Goal: Find specific page/section: Find specific page/section

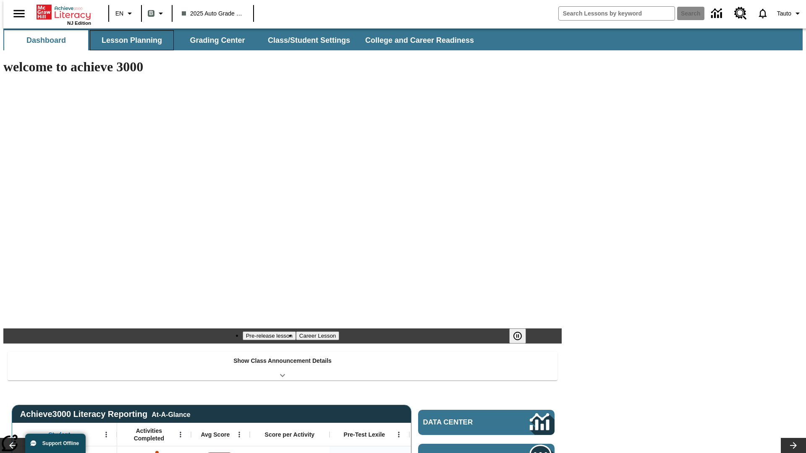
click at [128, 40] on button "Lesson Planning" at bounding box center [132, 40] width 84 height 20
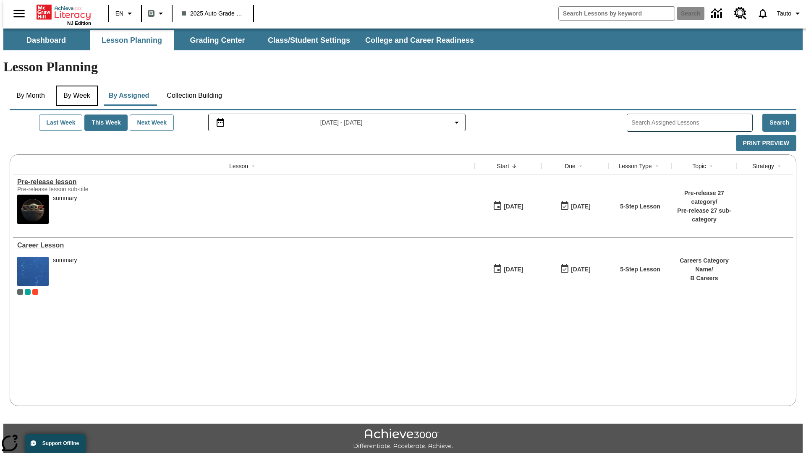
click at [75, 86] on button "By Week" at bounding box center [77, 96] width 42 height 20
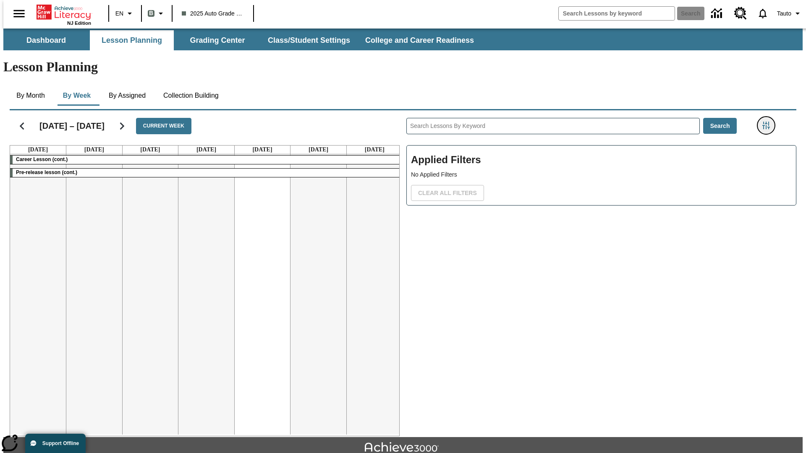
click at [768, 122] on icon "Filters Side menu" at bounding box center [766, 126] width 8 height 8
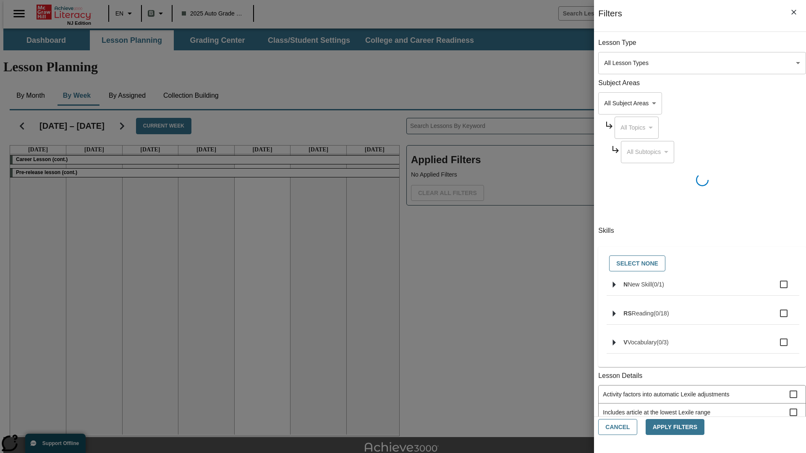
click at [604, 63] on body "Skip to main content NJ Edition EN B 2025 Auto Grade 1 B Search 0 Tauto Dashboa…" at bounding box center [402, 260] width 799 height 463
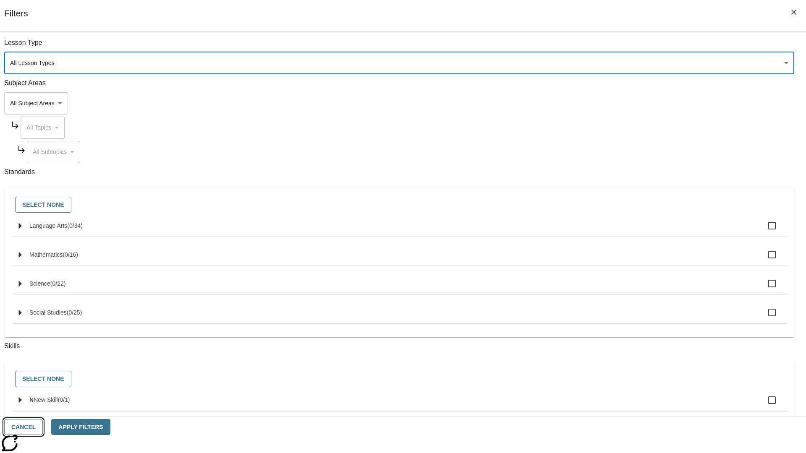
click at [43, 427] on button "Cancel" at bounding box center [23, 427] width 39 height 16
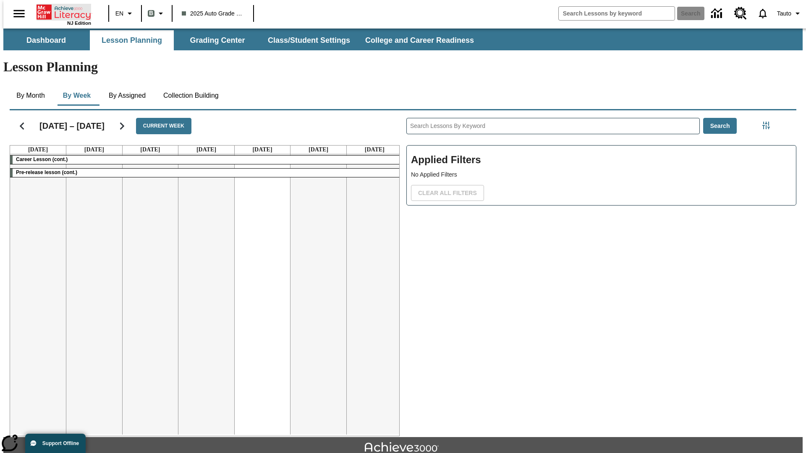
click at [60, 11] on icon "Home" at bounding box center [65, 12] width 56 height 17
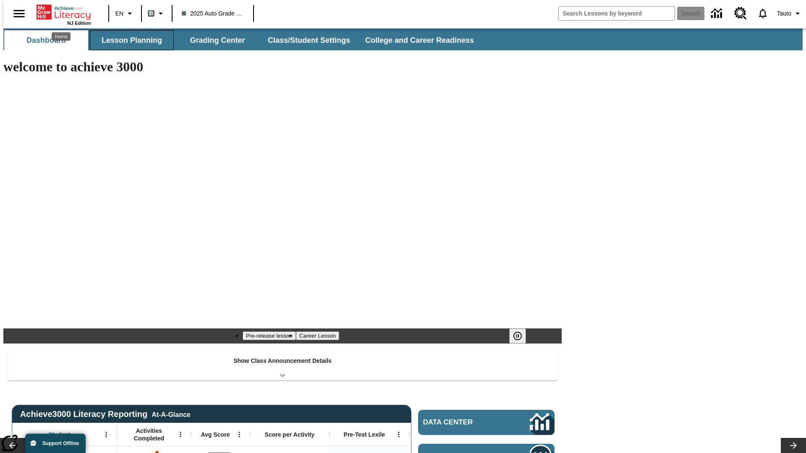
click at [128, 40] on button "Lesson Planning" at bounding box center [132, 40] width 84 height 20
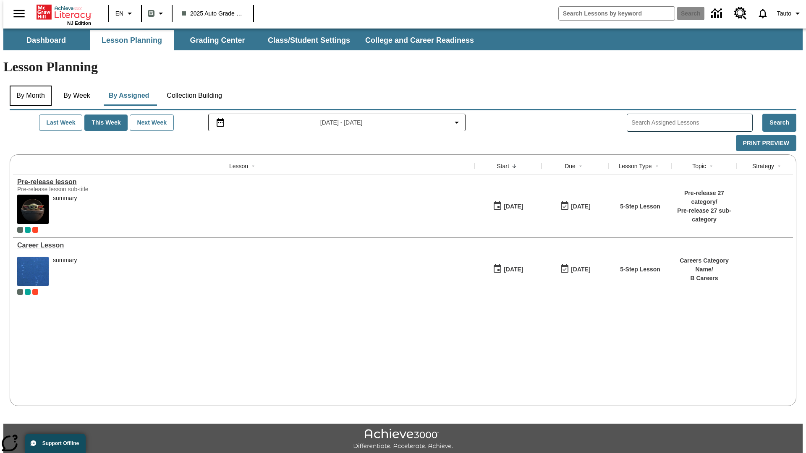
click at [28, 86] on button "By Month" at bounding box center [31, 96] width 42 height 20
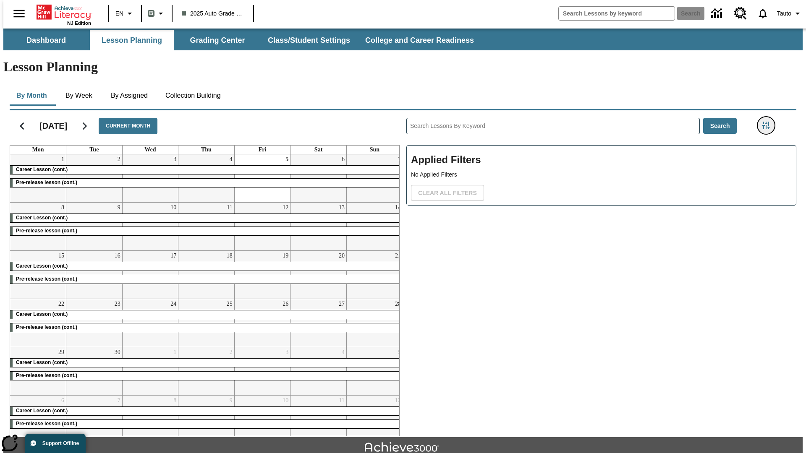
click at [768, 122] on icon "Filters Side menu" at bounding box center [766, 126] width 8 height 8
